Goal: Register for event/course

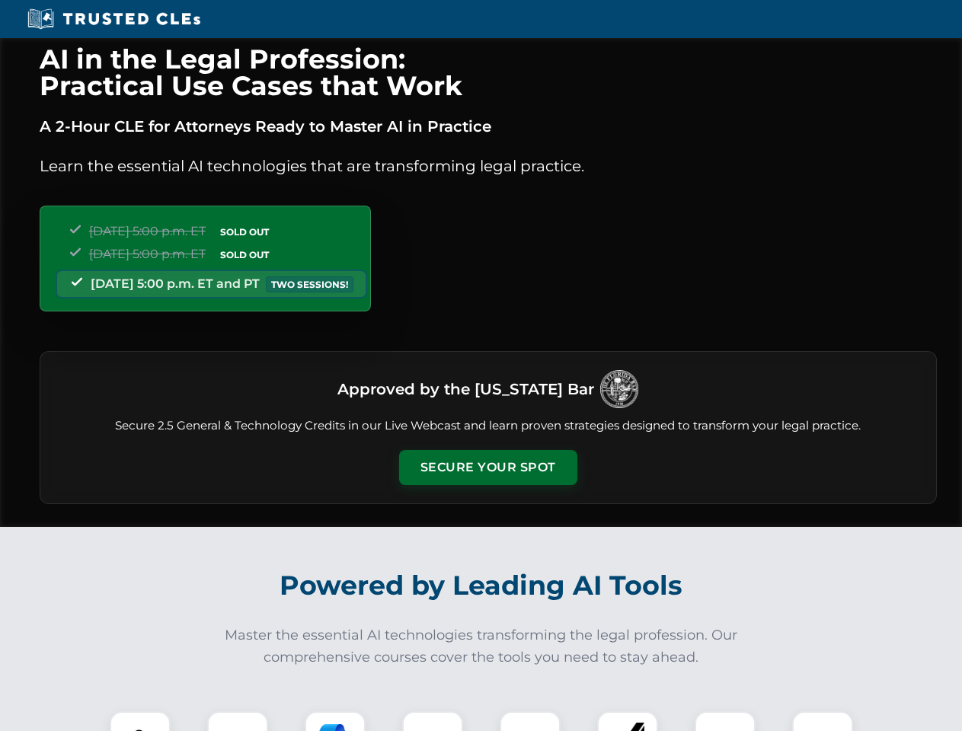
click at [488, 468] on button "Secure Your Spot" at bounding box center [488, 467] width 178 height 35
click at [140, 721] on img at bounding box center [140, 742] width 44 height 44
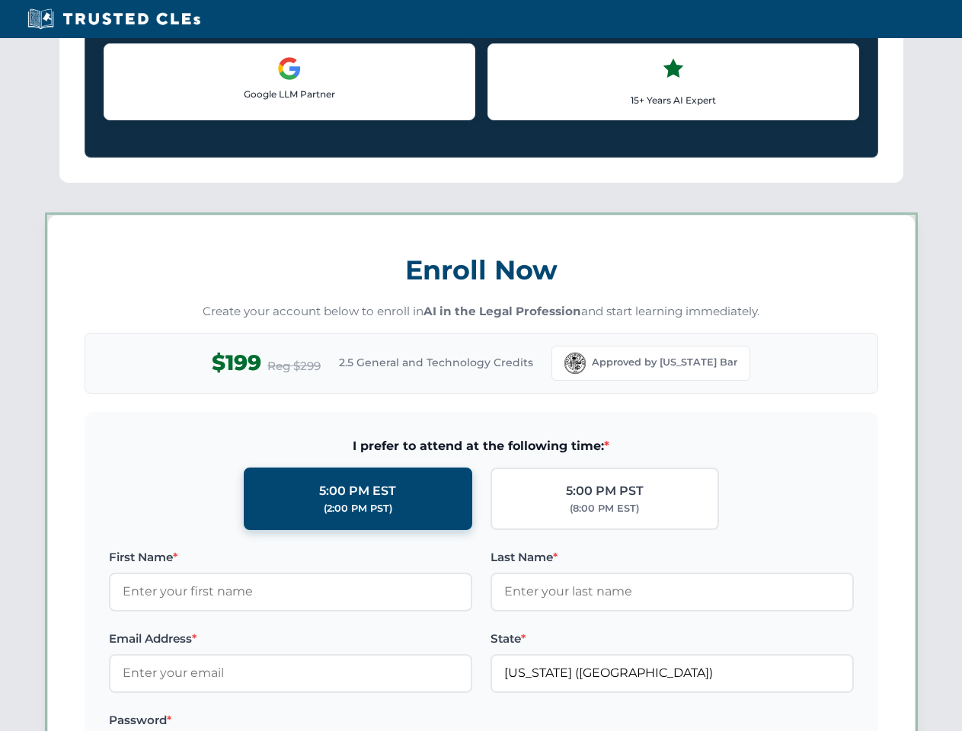
click at [335, 721] on label "Password *" at bounding box center [290, 721] width 363 height 18
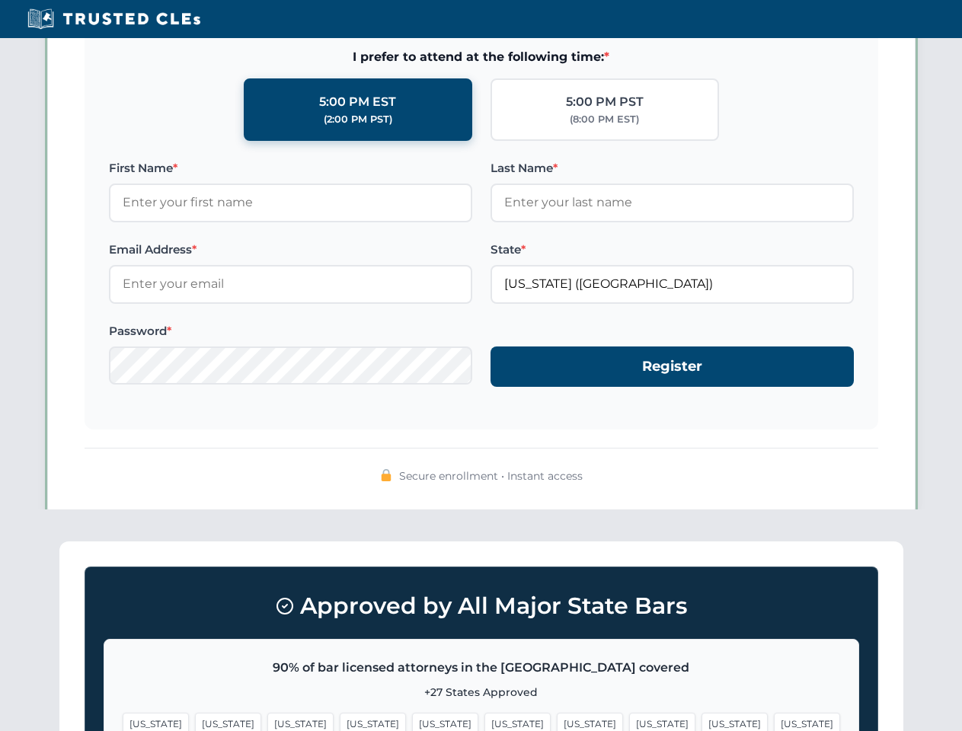
click at [702, 721] on span "[US_STATE]" at bounding box center [735, 724] width 66 height 22
